Goal: Find specific page/section: Find specific page/section

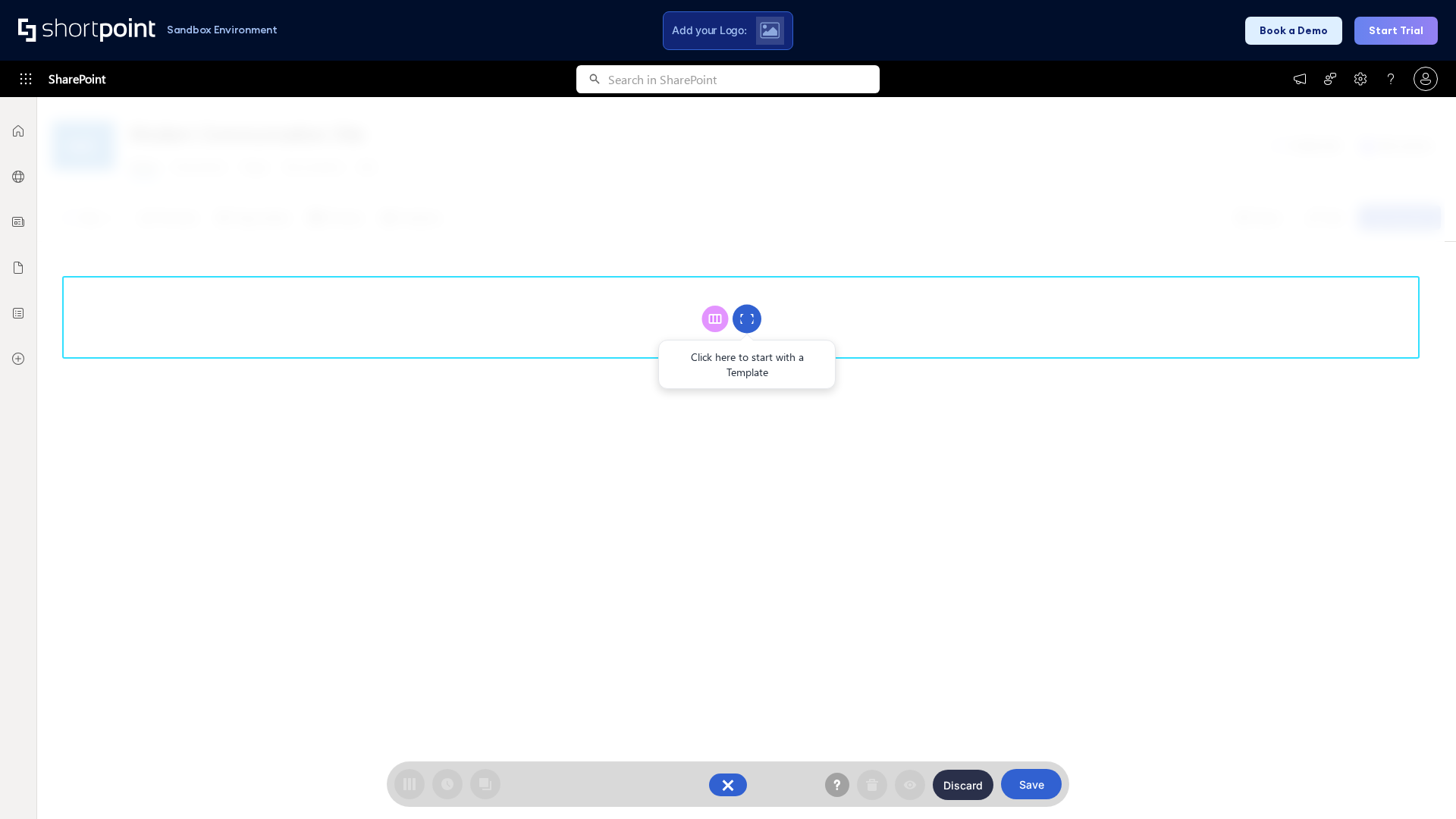
click at [747, 318] on circle at bounding box center [747, 319] width 29 height 29
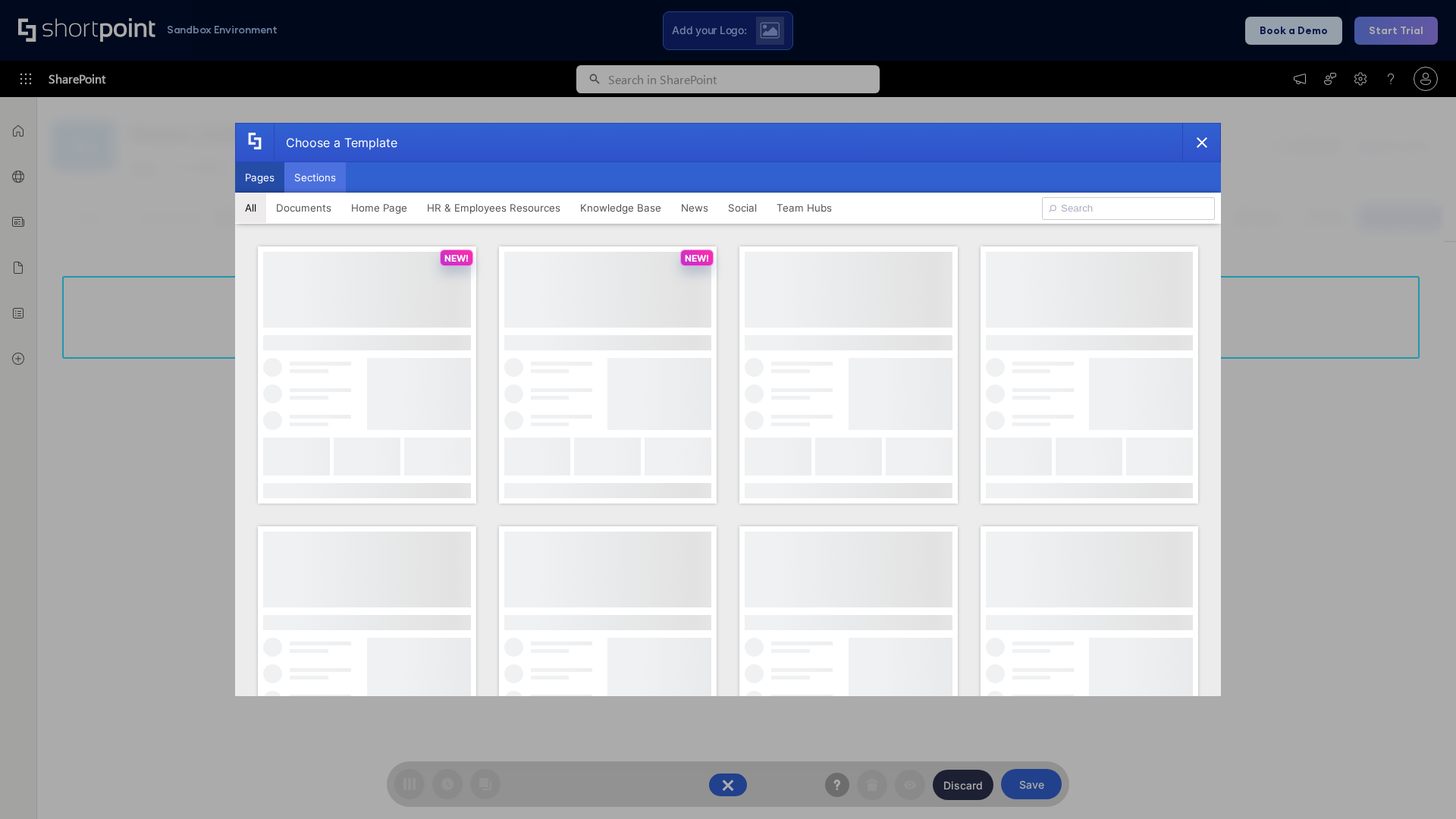
click at [315, 177] on button "Sections" at bounding box center [315, 177] width 62 height 30
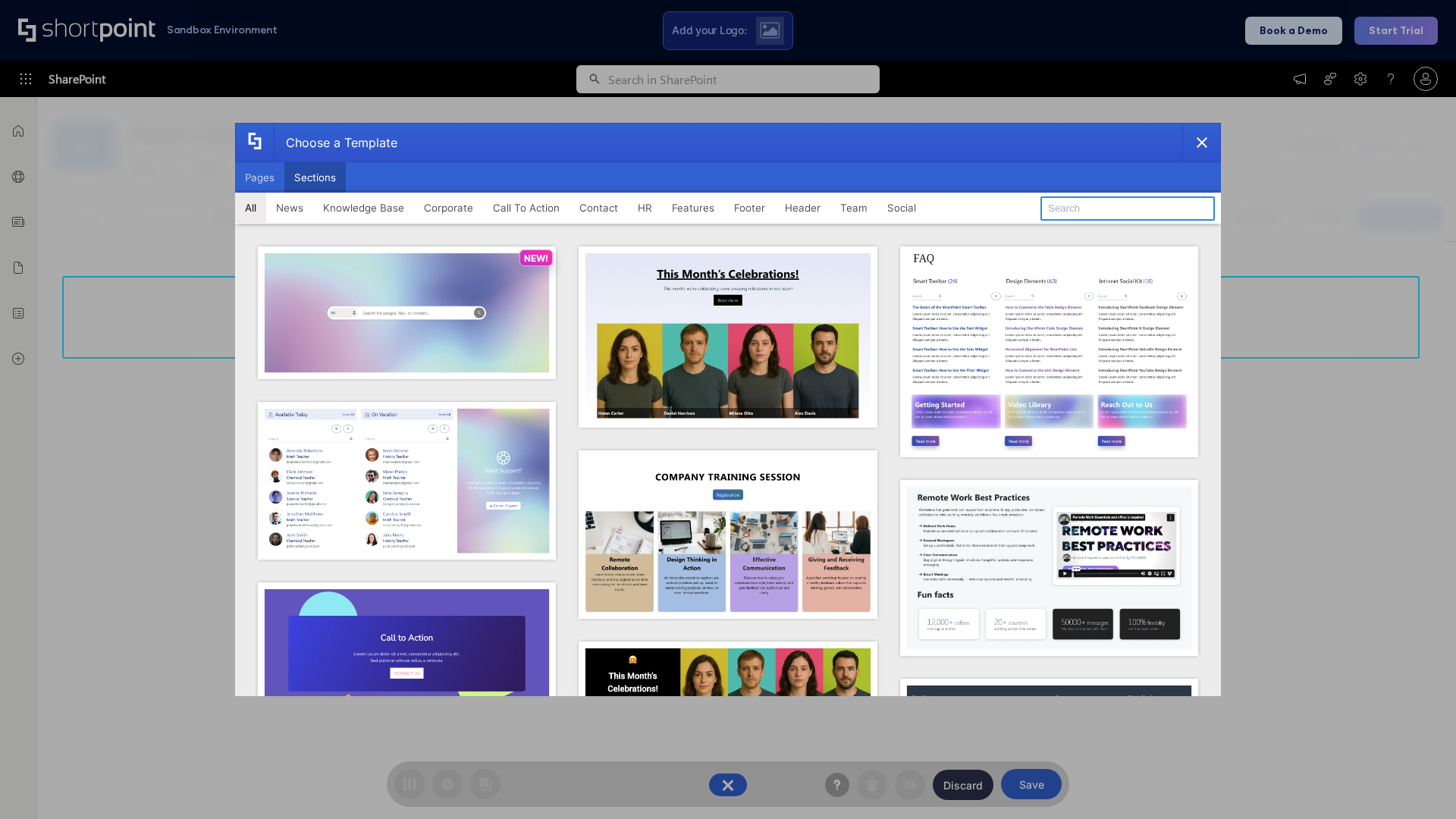
type input "HR"
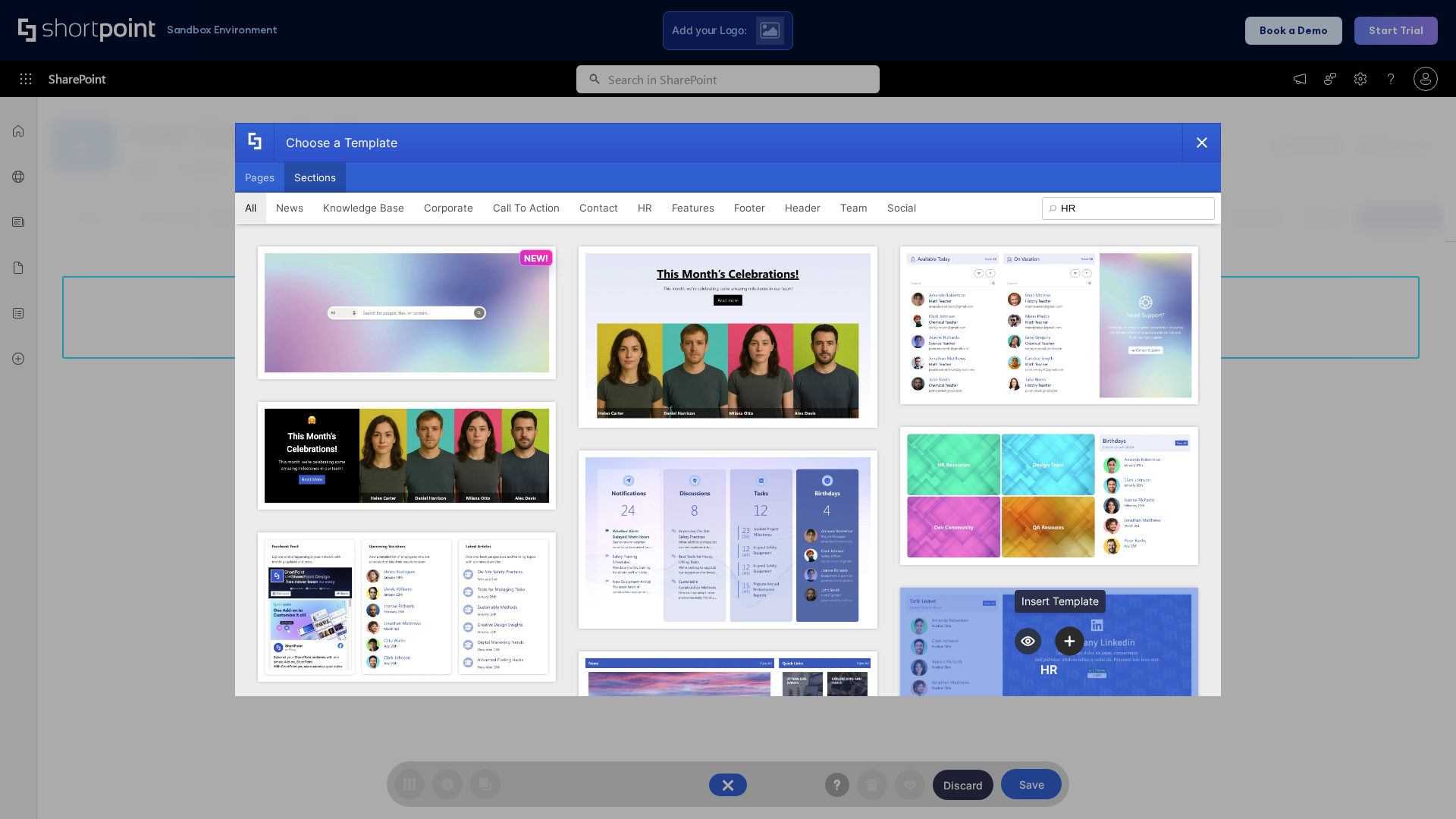
click at [1065, 636] on icon "template selector" at bounding box center [1070, 640] width 11 height 11
